Goal: Task Accomplishment & Management: Manage account settings

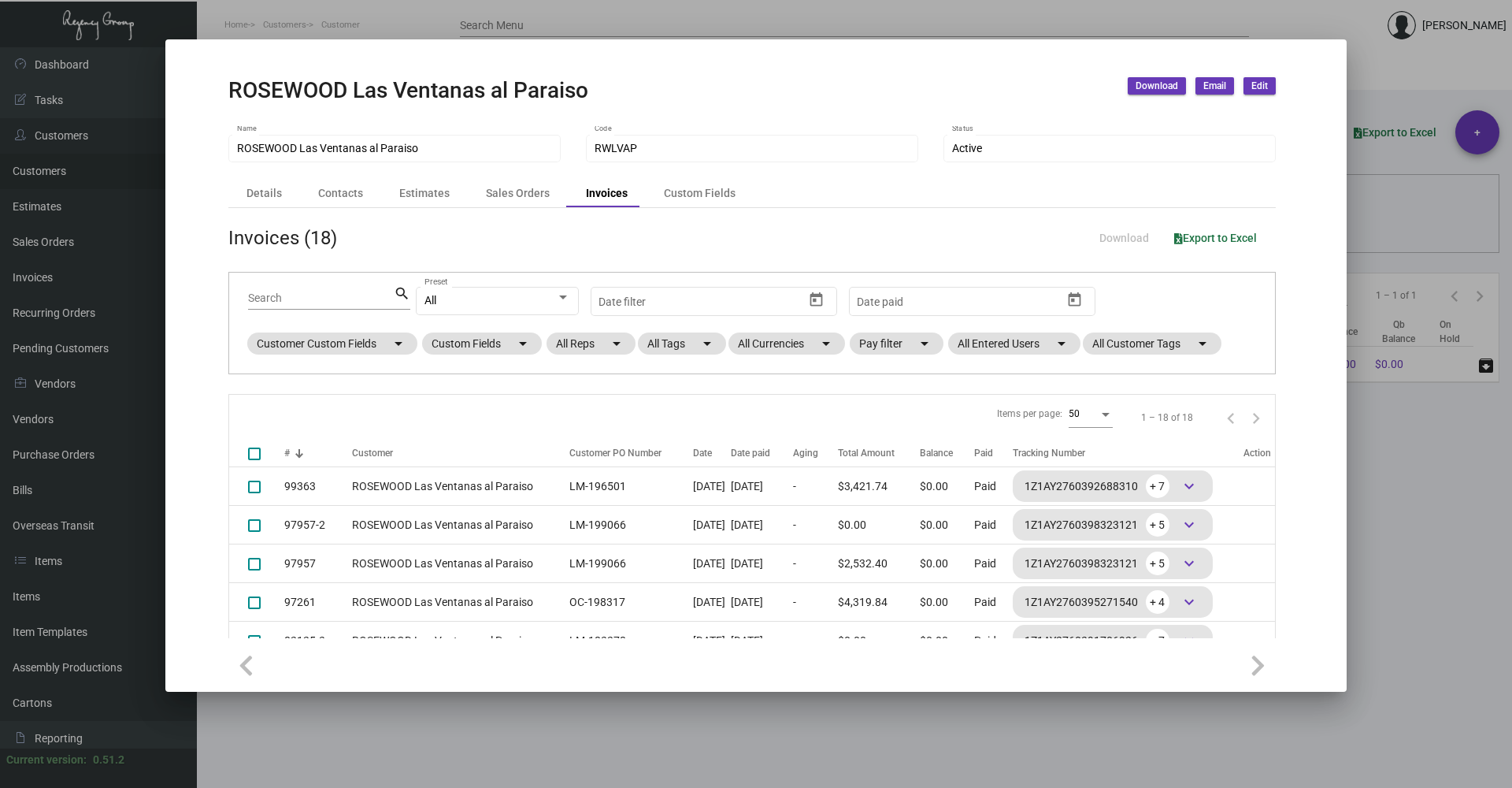
click at [748, 722] on div at bounding box center [756, 394] width 1512 height 788
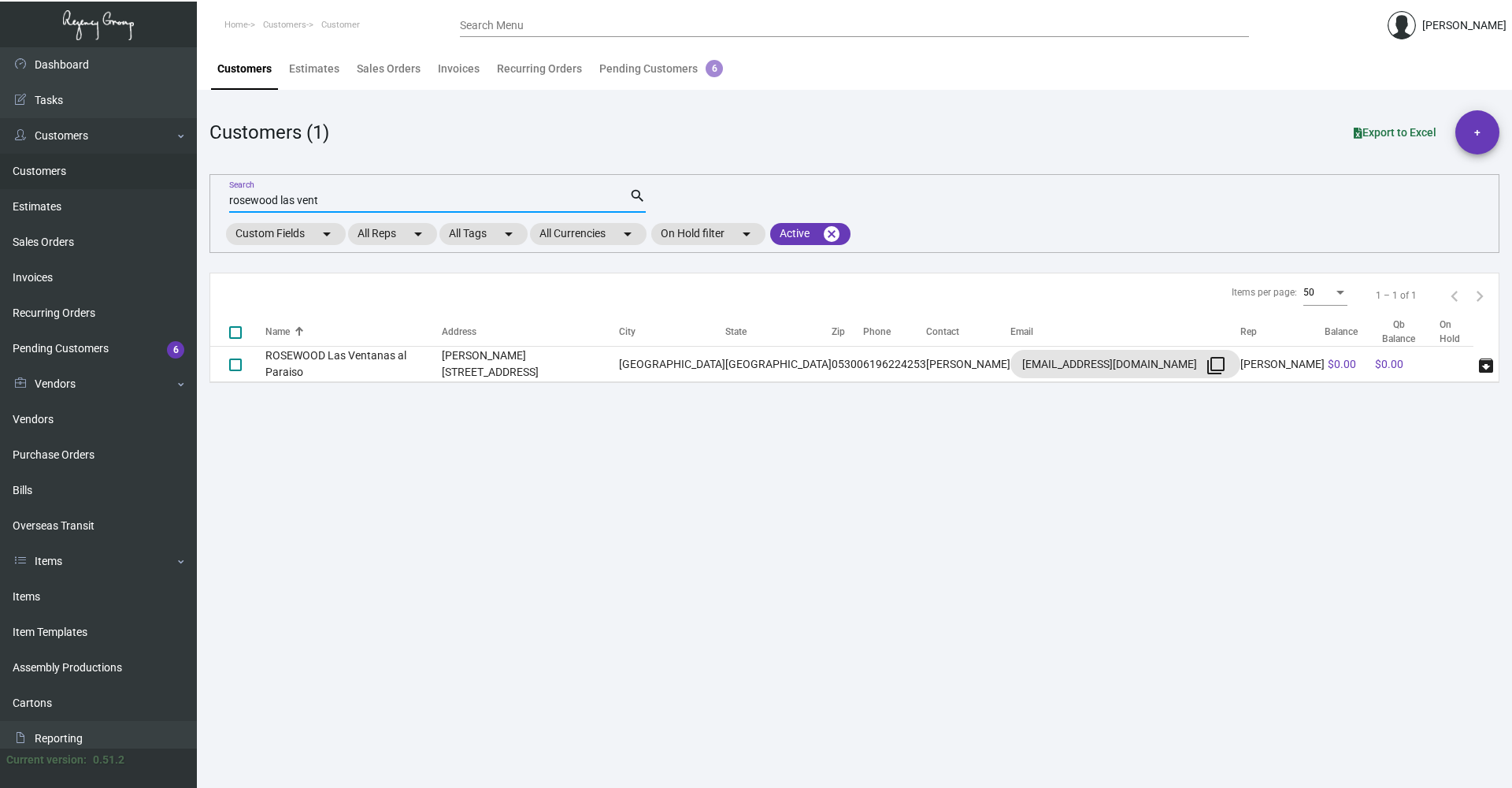
click at [349, 201] on input "rosewood las vent" at bounding box center [429, 201] width 400 height 12
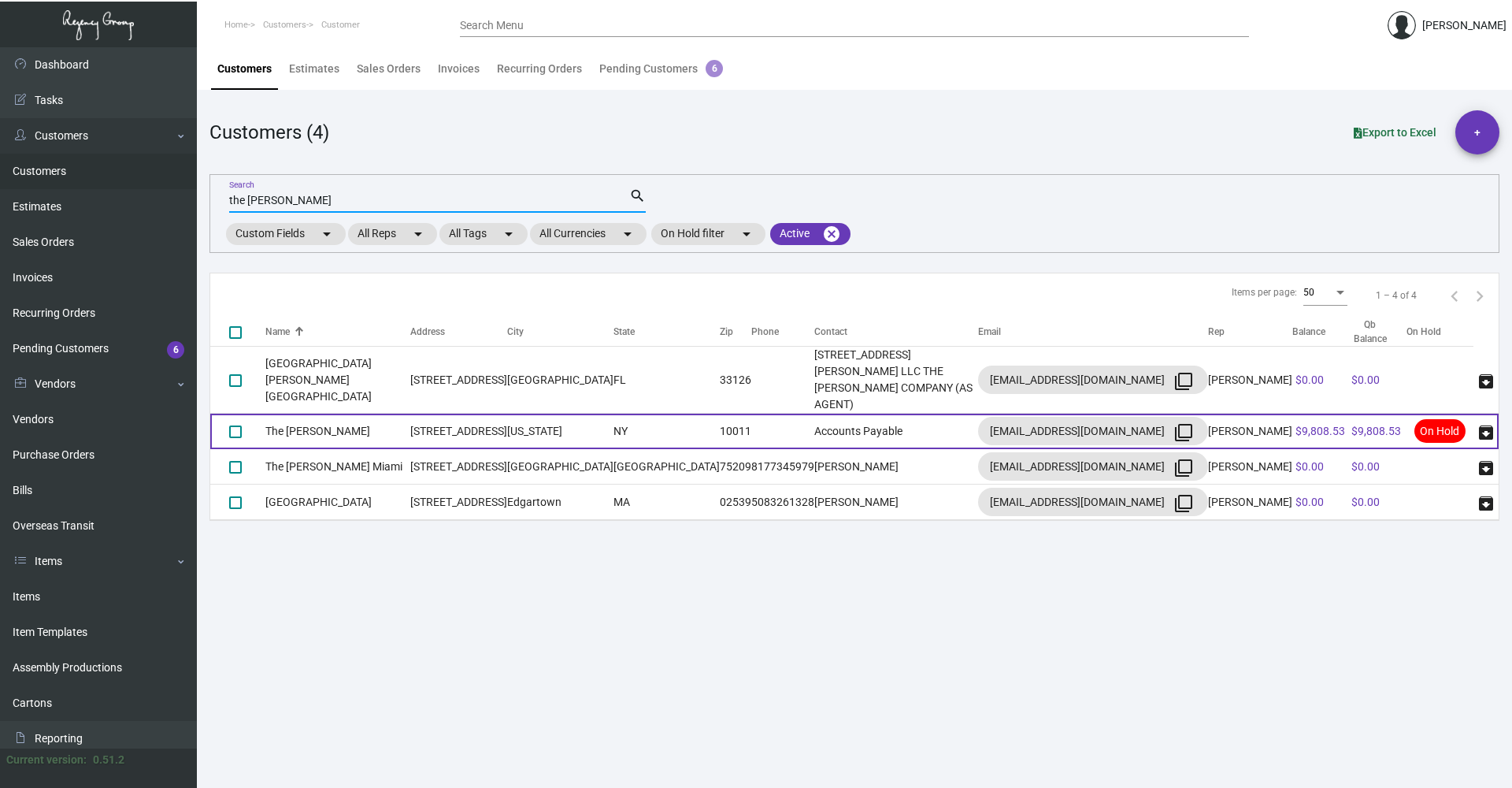
type input "the [PERSON_NAME]"
click at [619, 413] on td "NY" at bounding box center [666, 431] width 106 height 36
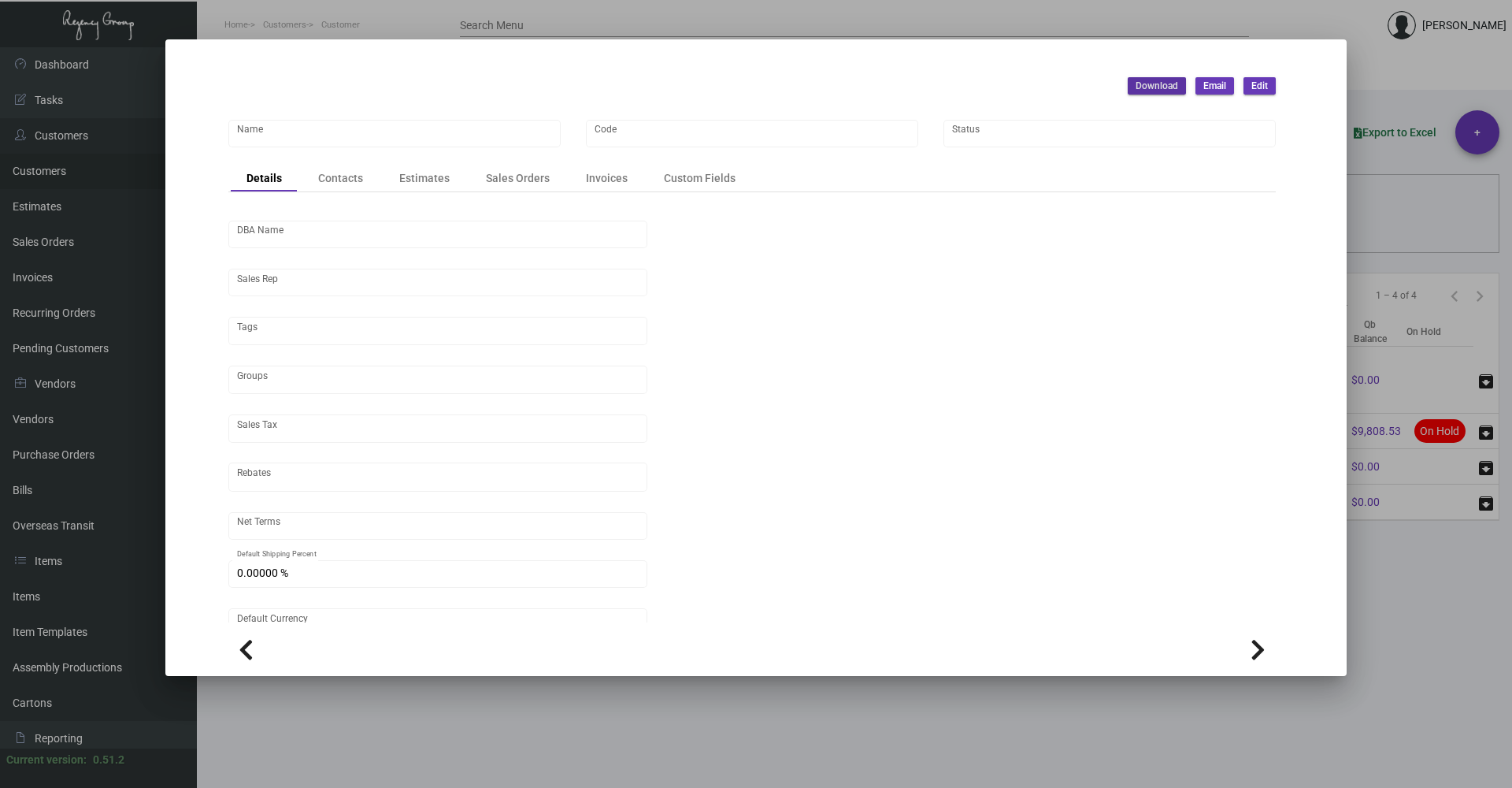
type input "The [PERSON_NAME]"
type input "[PERSON_NAME]"
type input "[GEOGRAPHIC_DATA]-[GEOGRAPHIC_DATA]"
type input "Net 30"
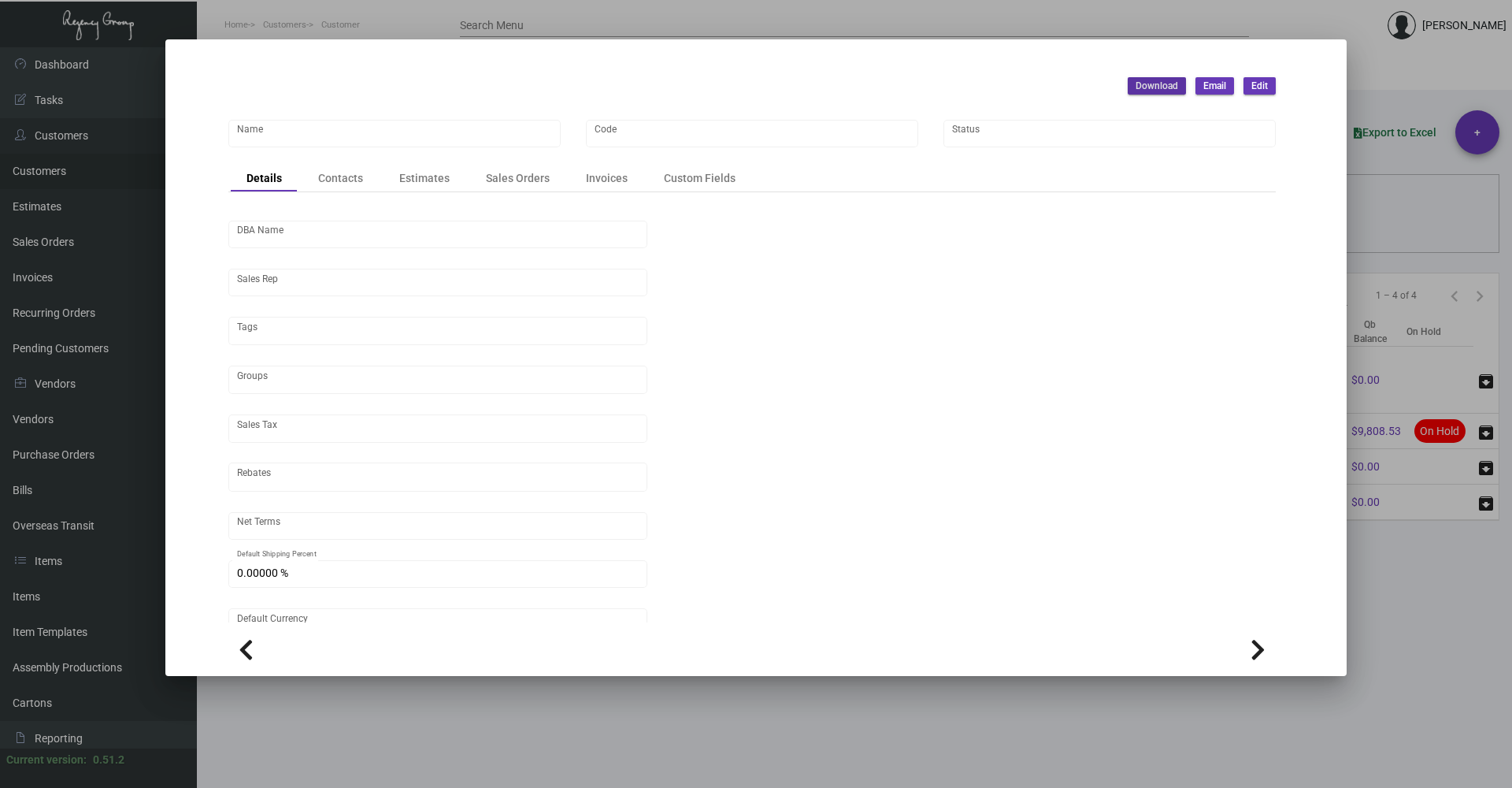
type input "United States Dollar $"
type input "$ 0.00"
checkbox input "true"
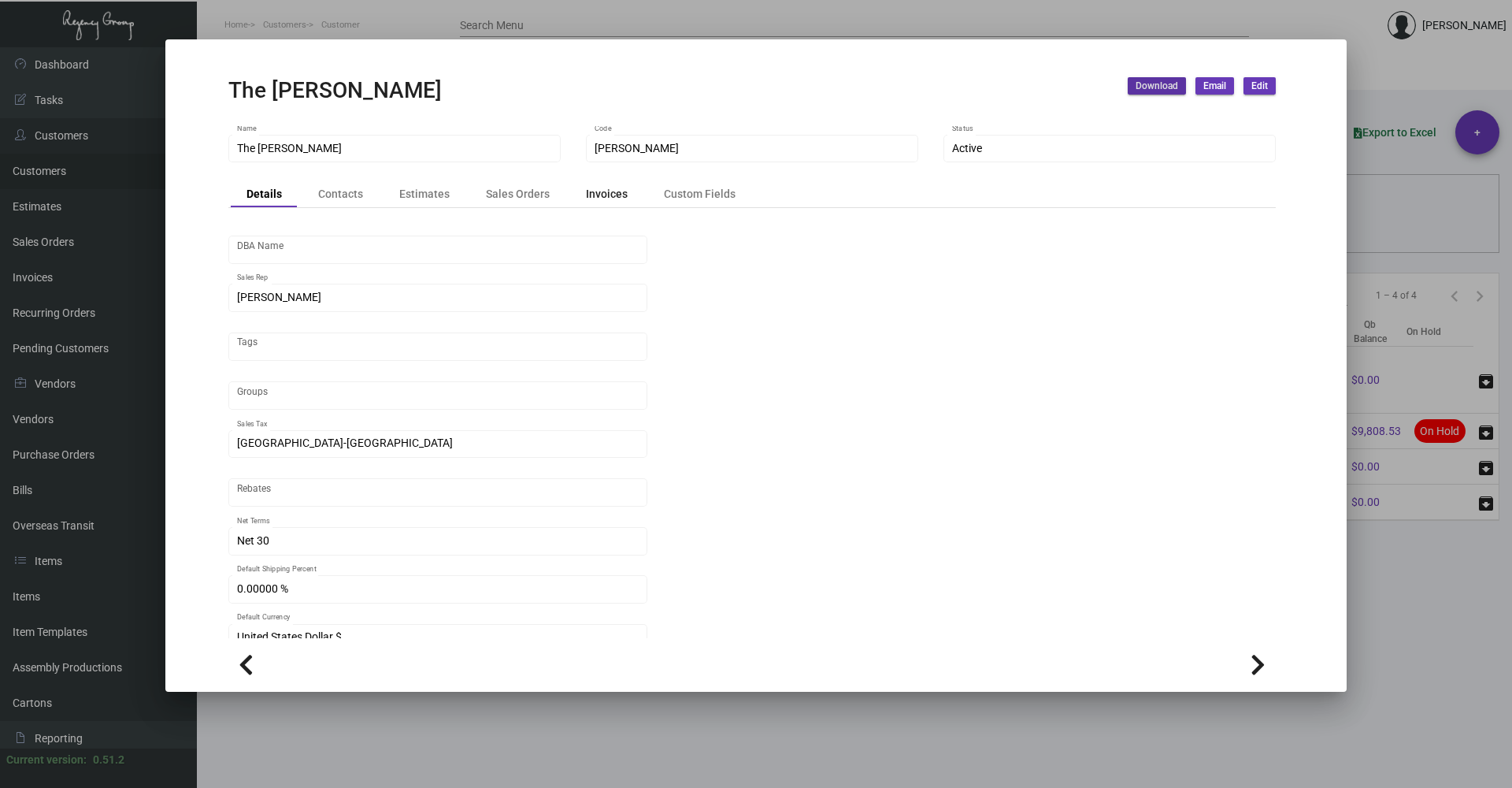
click at [599, 203] on div "Invoices" at bounding box center [607, 194] width 73 height 22
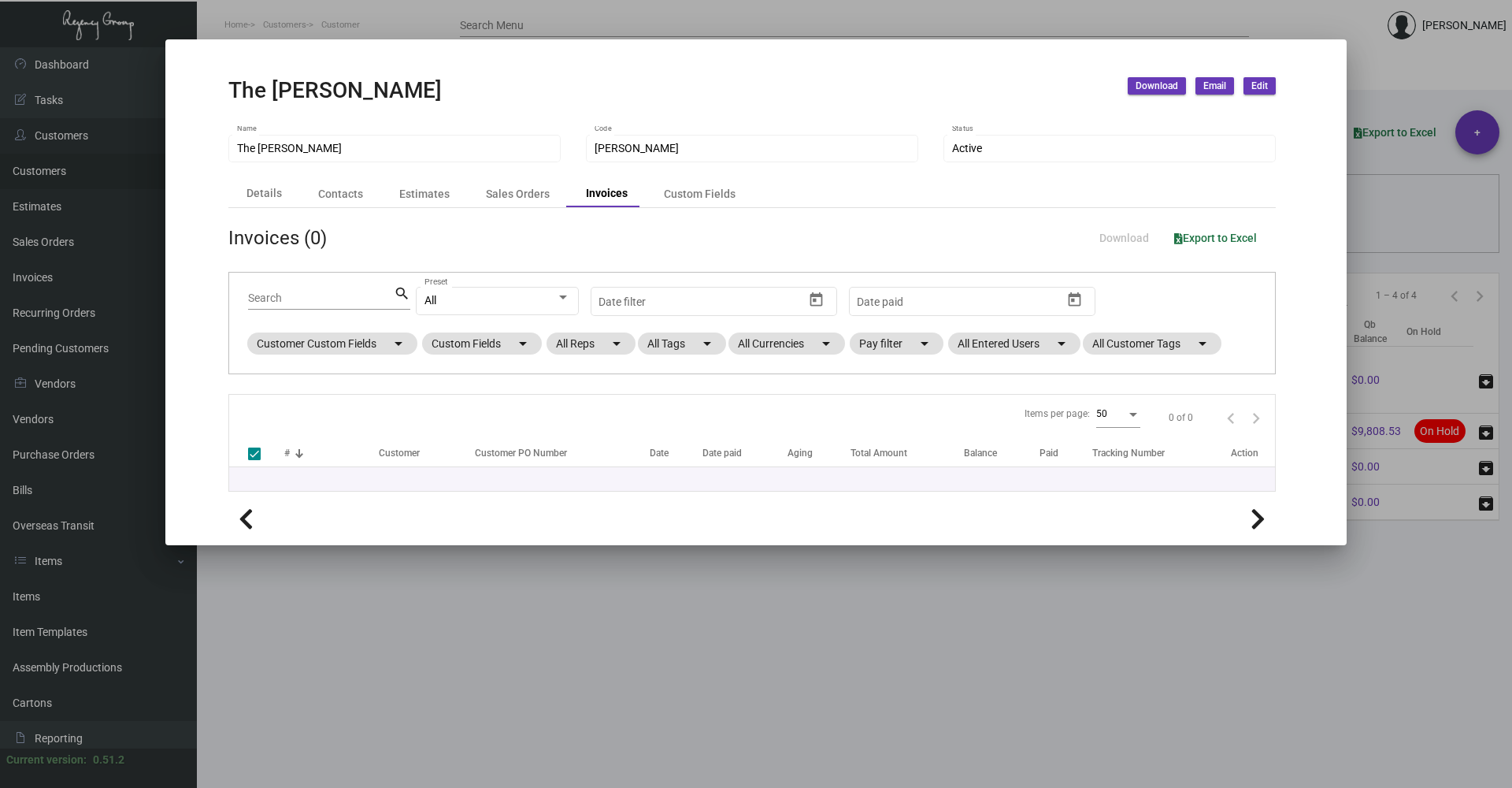
checkbox input "false"
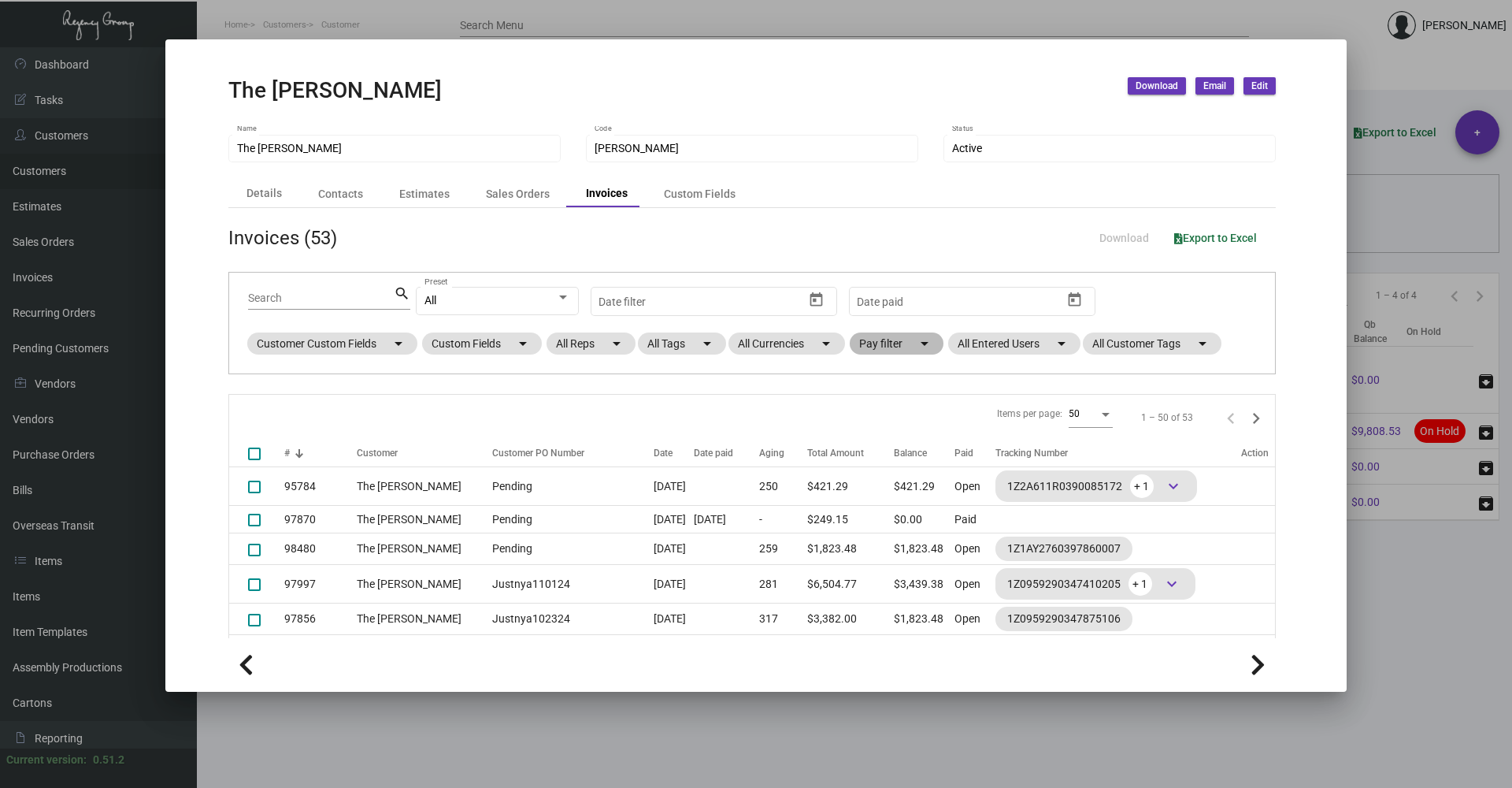
click at [878, 347] on mat-chip "Pay filter arrow_drop_down" at bounding box center [897, 344] width 94 height 22
click at [906, 437] on span "Open" at bounding box center [898, 439] width 26 height 19
click at [872, 445] on input "Open" at bounding box center [871, 445] width 1 height 1
checkbox input "true"
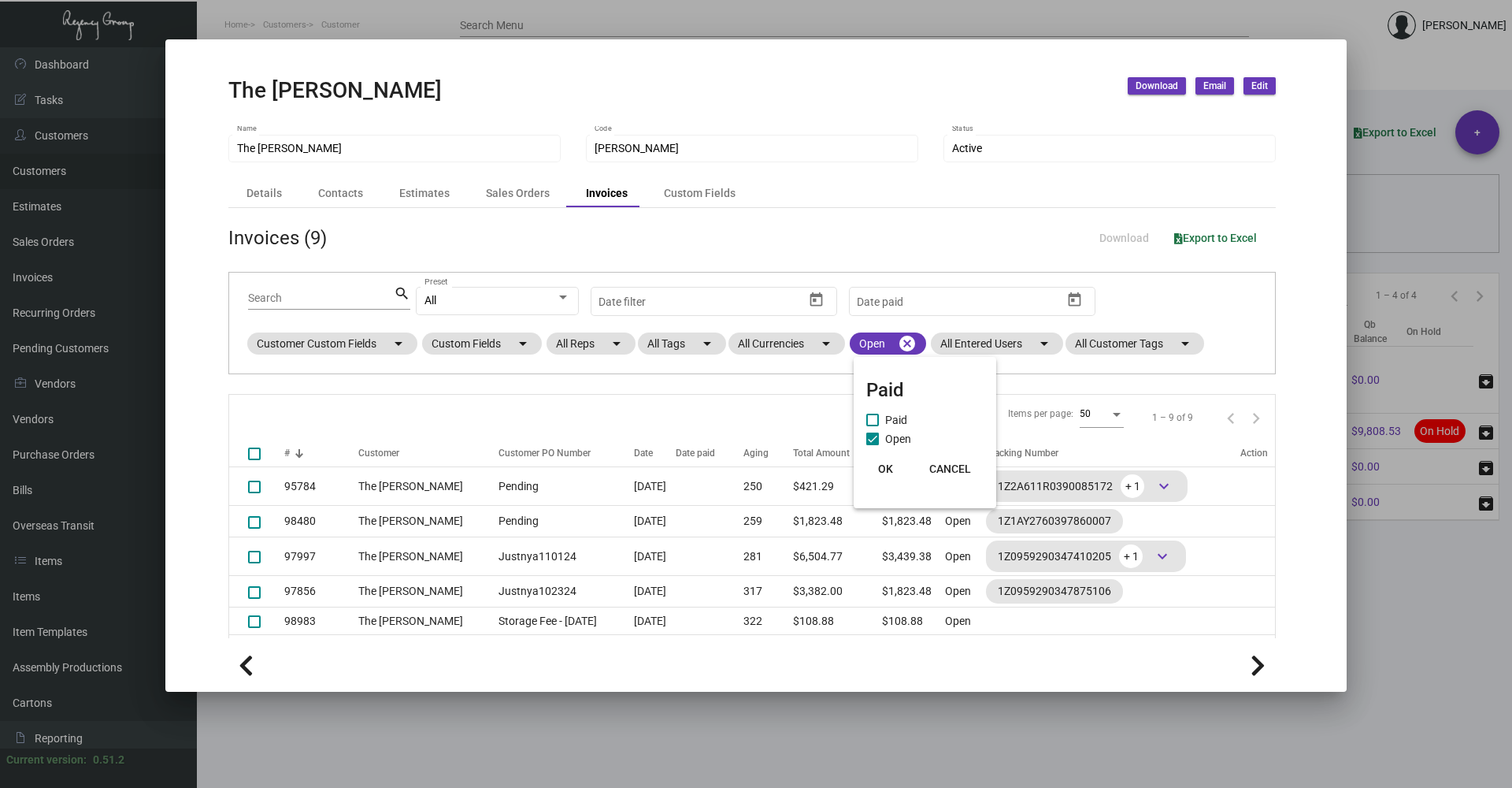
click at [889, 466] on span "OK" at bounding box center [885, 468] width 15 height 12
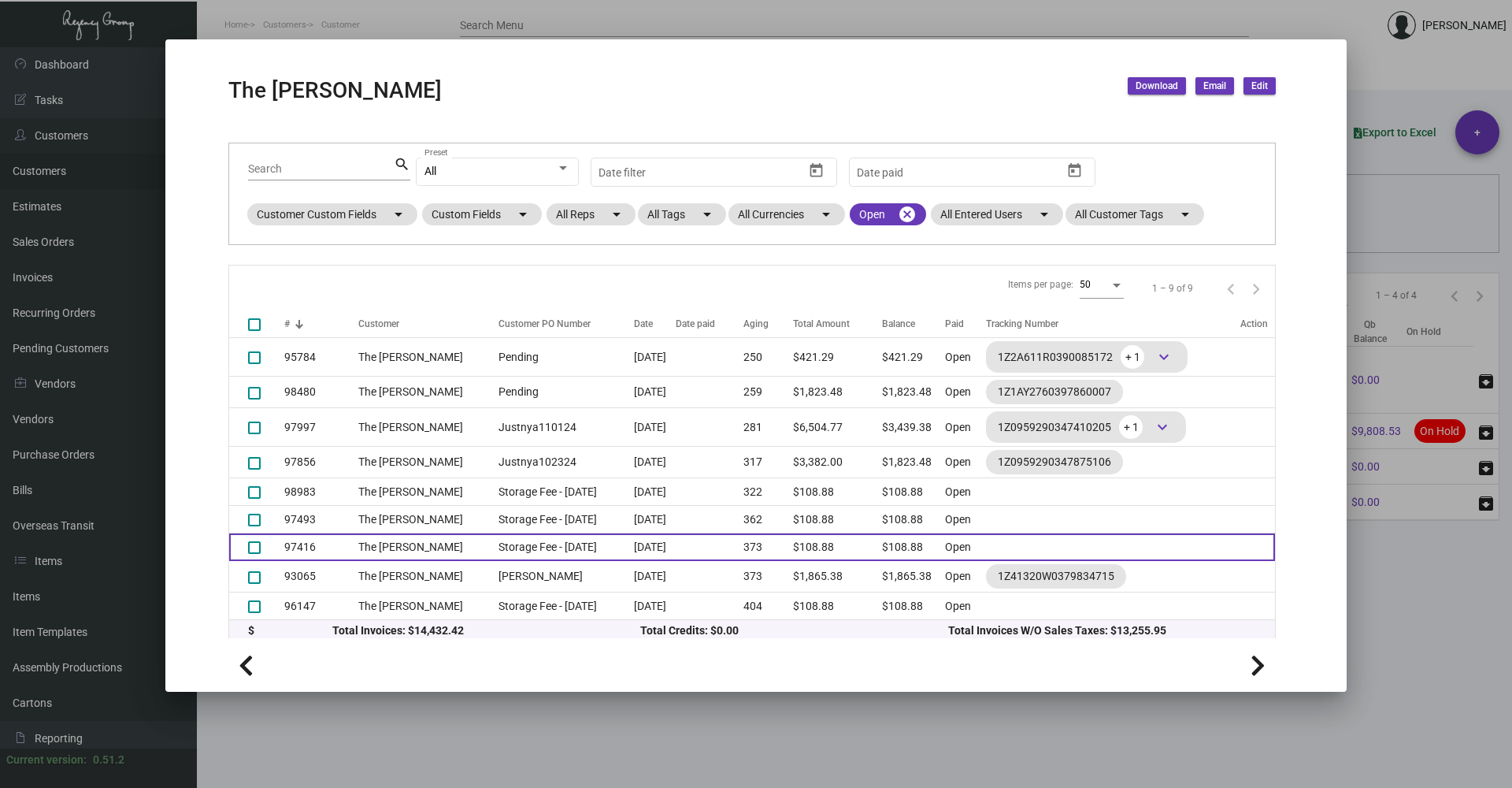
scroll to position [136, 0]
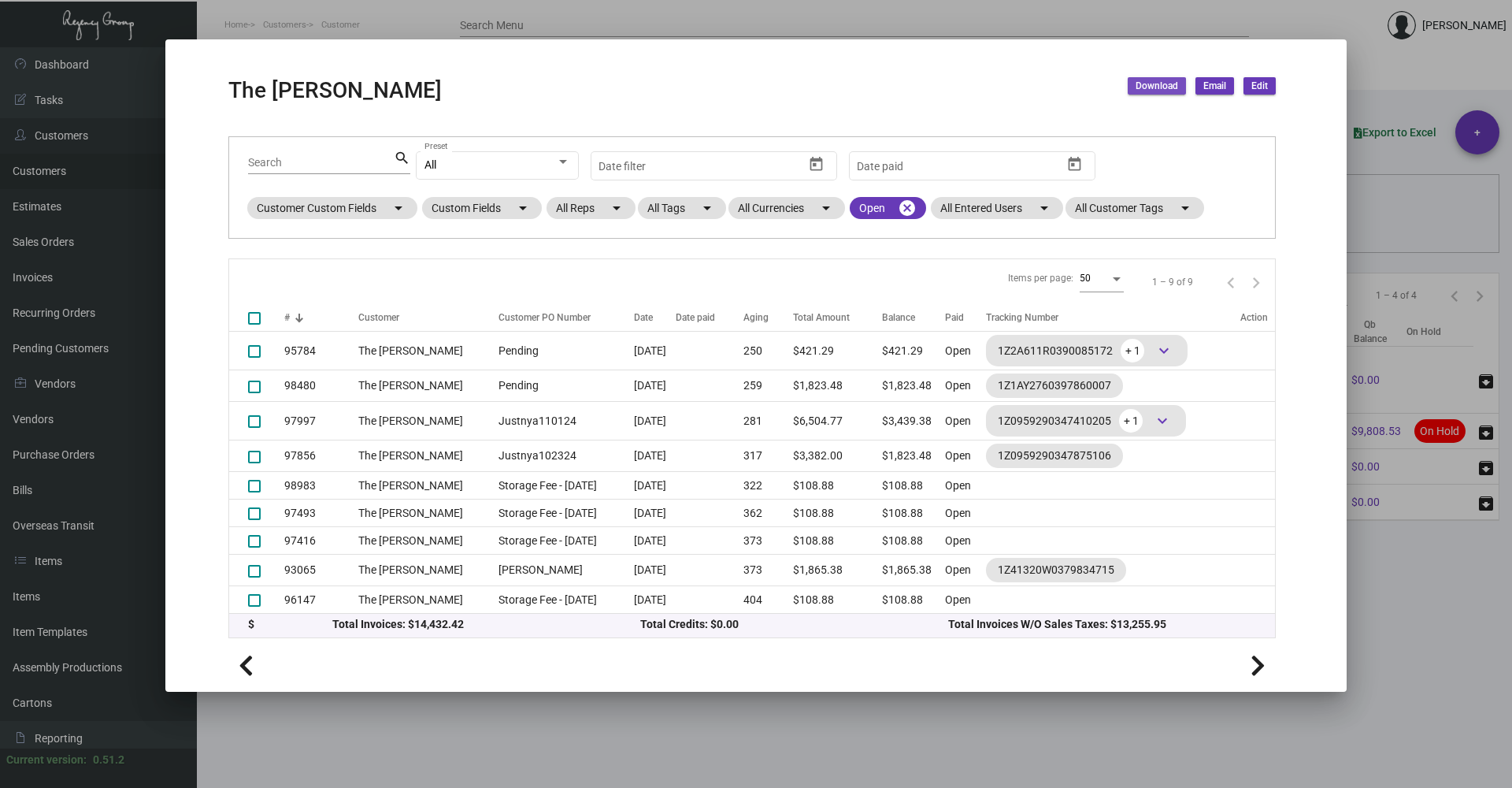
click at [1153, 87] on span "Download" at bounding box center [1156, 86] width 42 height 13
click at [1162, 198] on button "Statements" at bounding box center [1200, 195] width 145 height 37
